Goal: Task Accomplishment & Management: Use online tool/utility

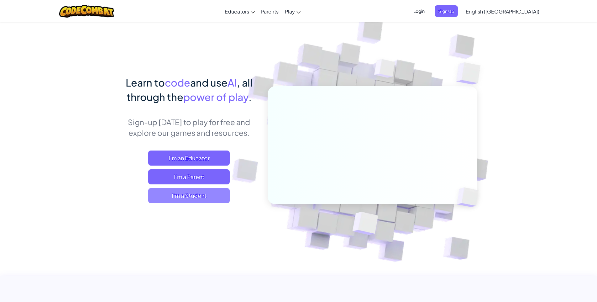
click at [194, 195] on span "I'm a Student" at bounding box center [188, 195] width 81 height 15
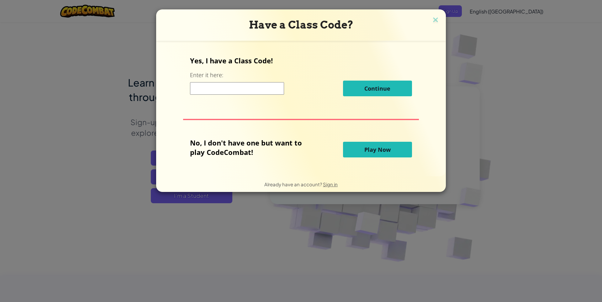
click at [252, 91] on input at bounding box center [237, 88] width 94 height 13
click at [374, 149] on span "Play Now" at bounding box center [377, 150] width 26 height 8
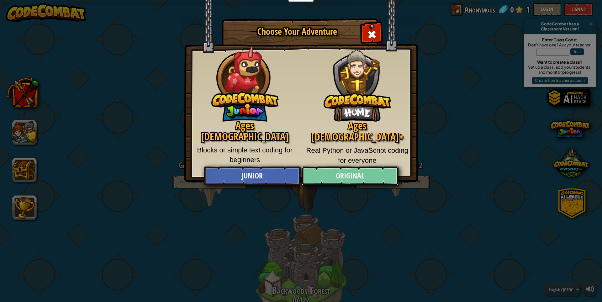
click at [334, 175] on link "Original" at bounding box center [349, 175] width 97 height 19
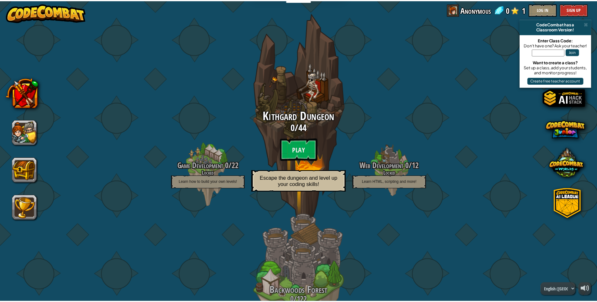
scroll to position [31, 0]
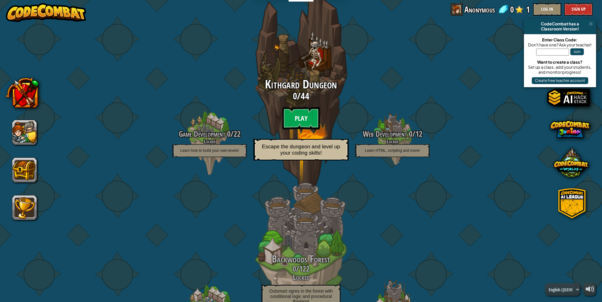
click at [295, 118] on btn "Play" at bounding box center [301, 118] width 38 height 23
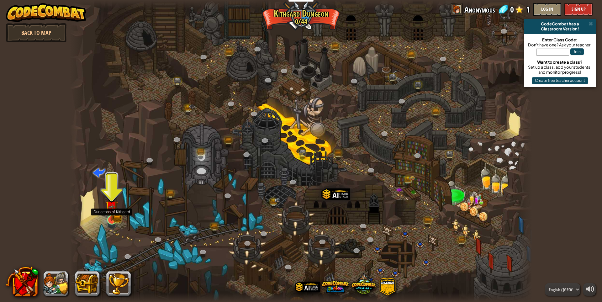
click at [112, 211] on img at bounding box center [111, 206] width 7 height 7
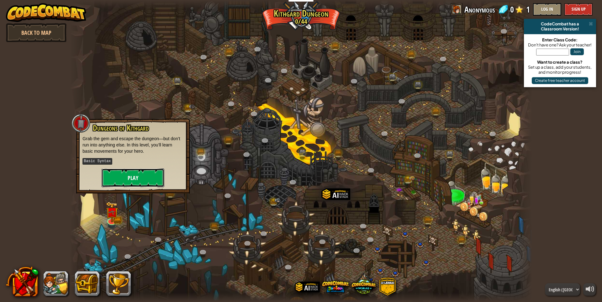
click at [136, 173] on button "Play" at bounding box center [133, 177] width 63 height 19
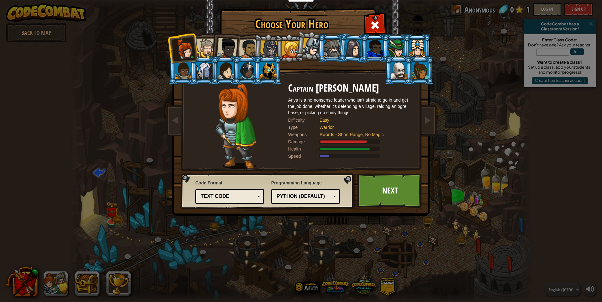
click at [334, 196] on div "Python (Default)" at bounding box center [305, 196] width 60 height 10
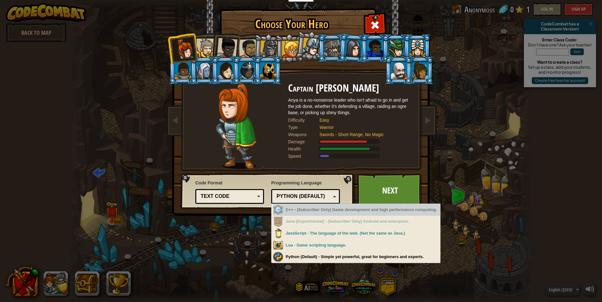
click at [302, 212] on div "C++ - (Subscriber Only) Game development and high performance computing." at bounding box center [356, 210] width 167 height 12
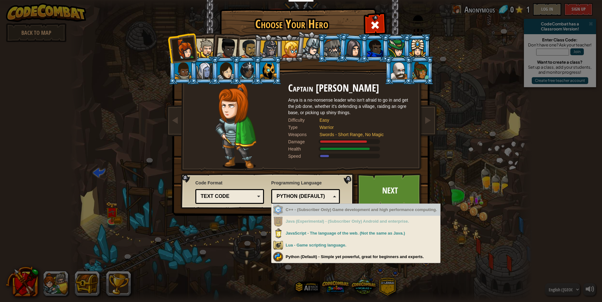
click at [302, 212] on div "C++ - (Subscriber Only) Game development and high performance computing." at bounding box center [356, 210] width 167 height 12
